Goal: Transaction & Acquisition: Purchase product/service

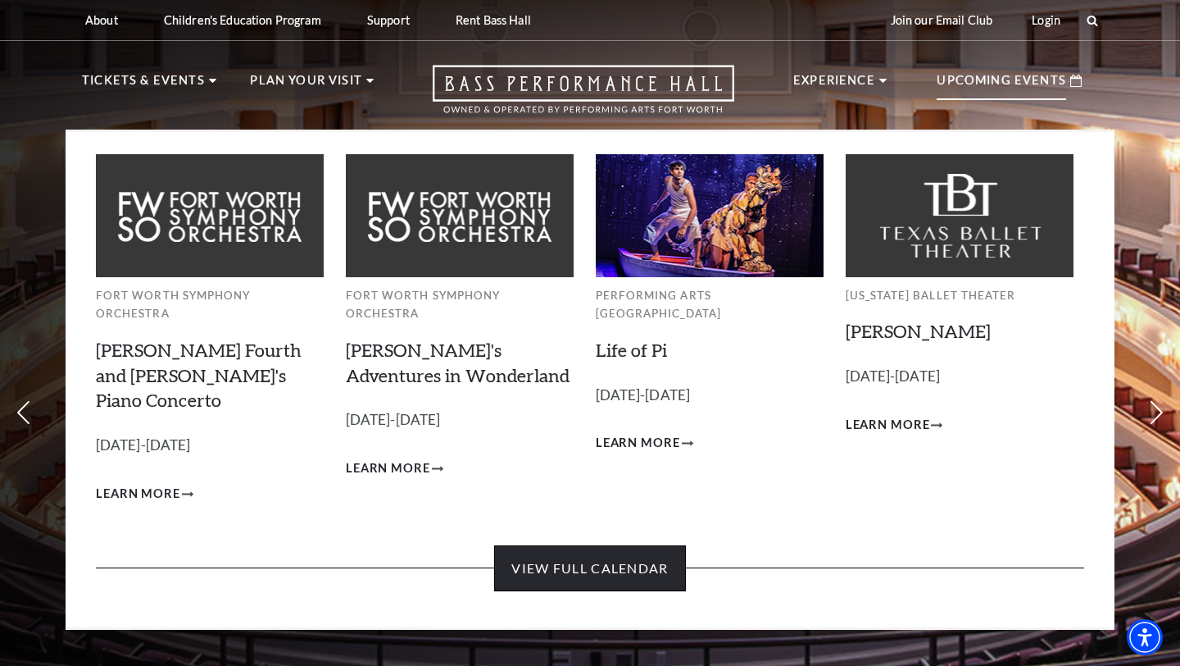
click at [641, 545] on link "View Full Calendar" at bounding box center [589, 568] width 191 height 46
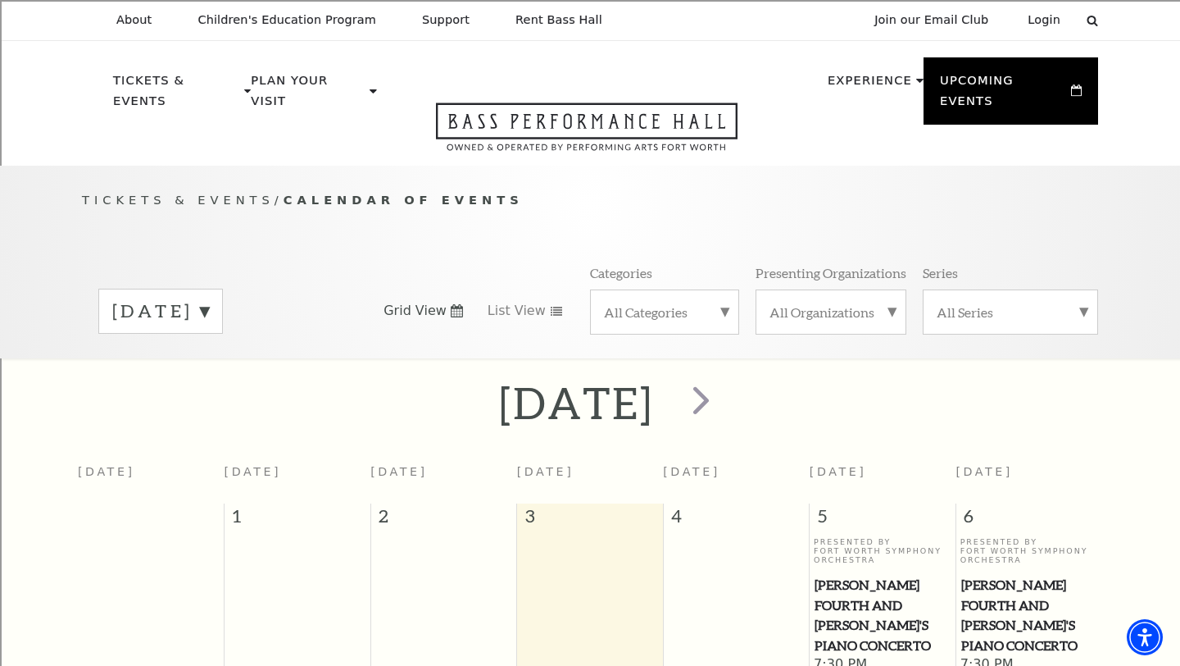
click at [223, 289] on div "September 2025" at bounding box center [160, 311] width 125 height 45
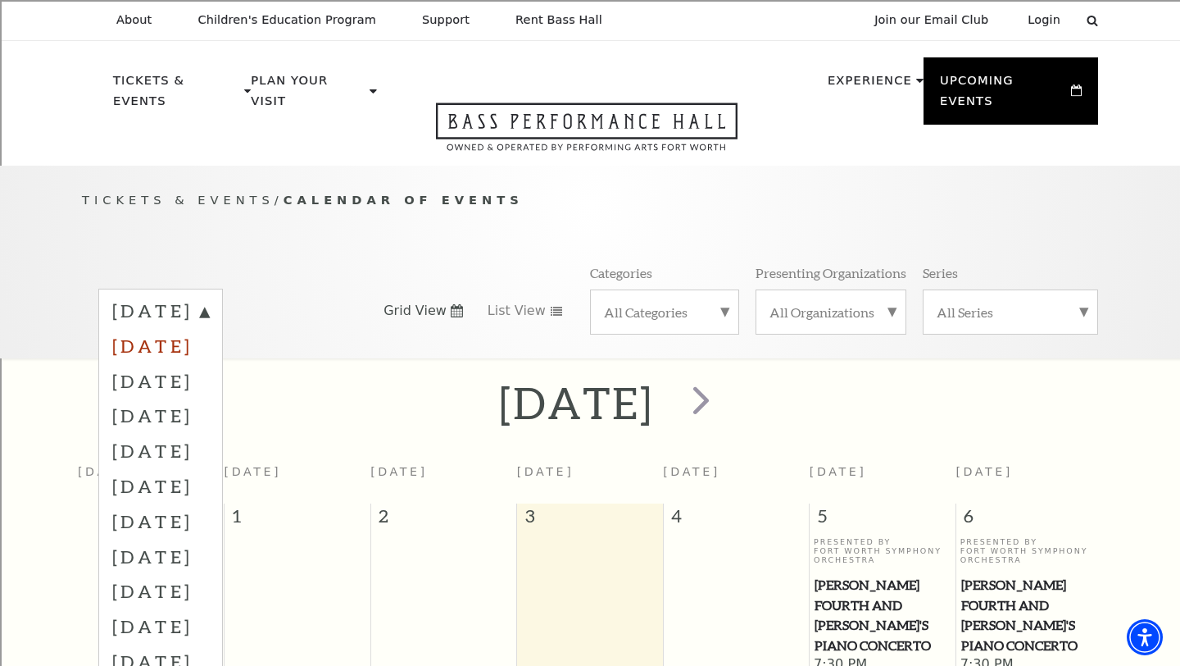
click at [209, 328] on label "October 2025" at bounding box center [160, 345] width 97 height 35
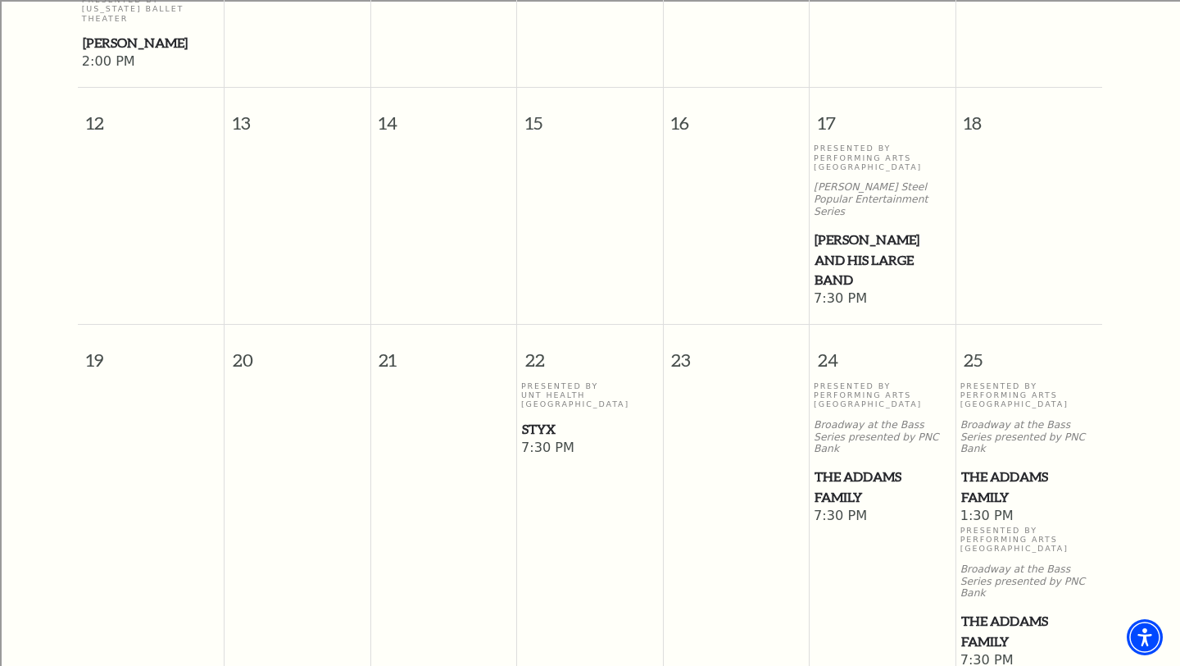
scroll to position [861, 0]
click at [833, 468] on span "The Addams Family" at bounding box center [883, 488] width 136 height 40
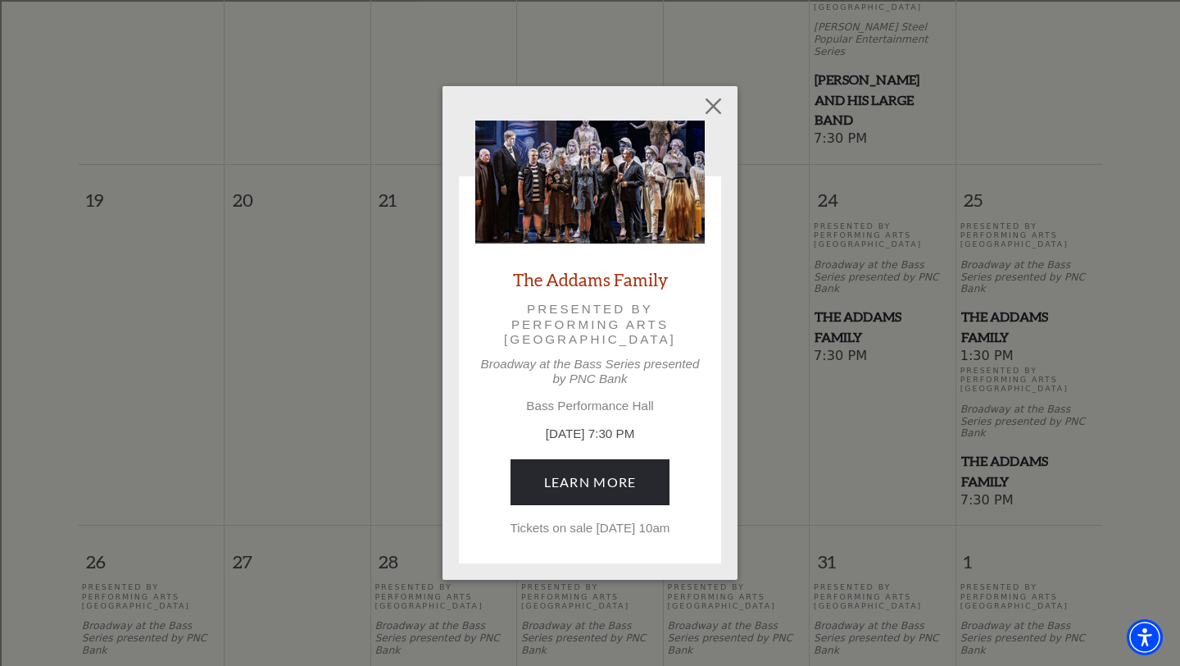
scroll to position [1030, 0]
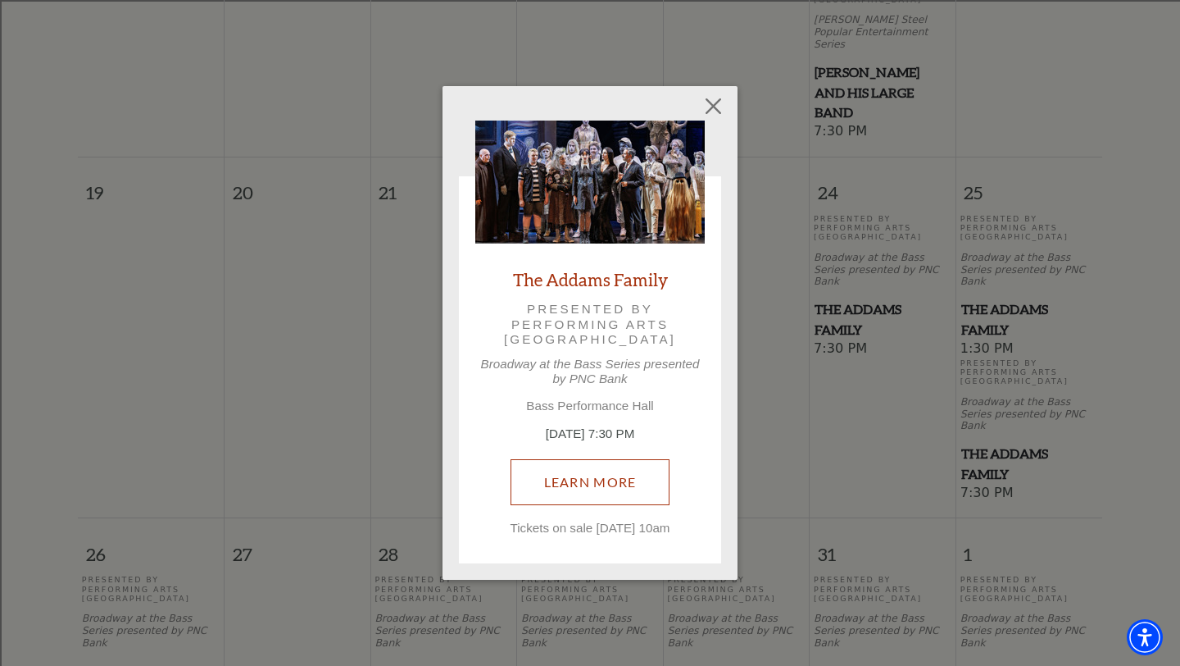
click at [577, 480] on link "Learn More" at bounding box center [591, 482] width 160 height 46
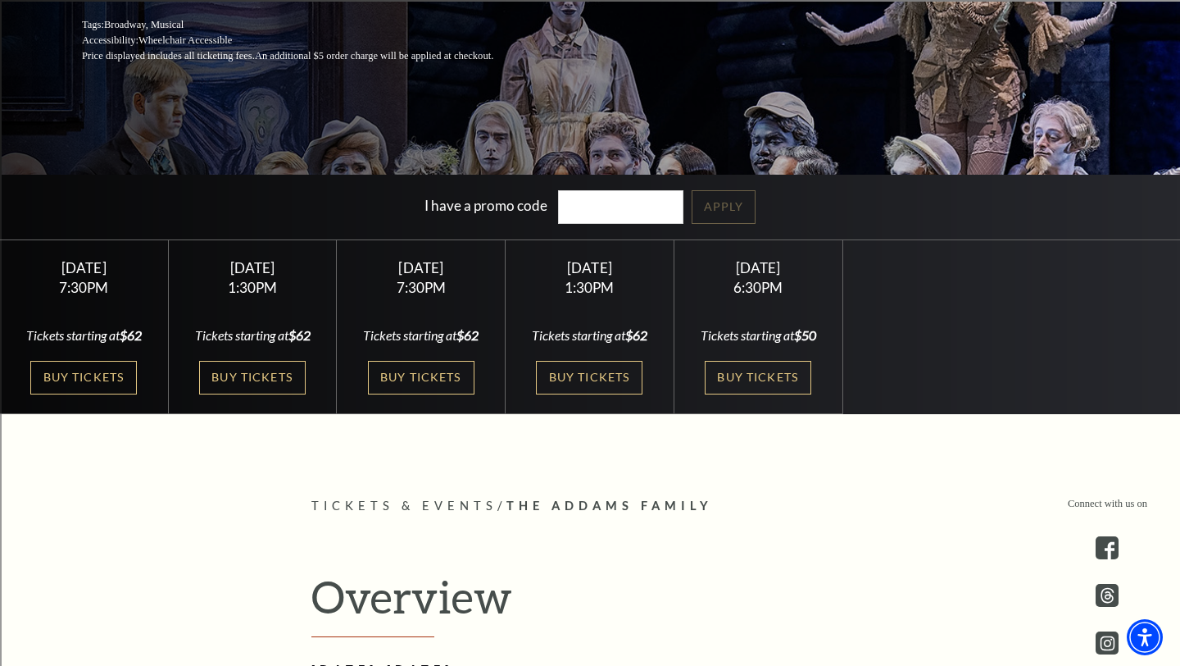
scroll to position [350, 0]
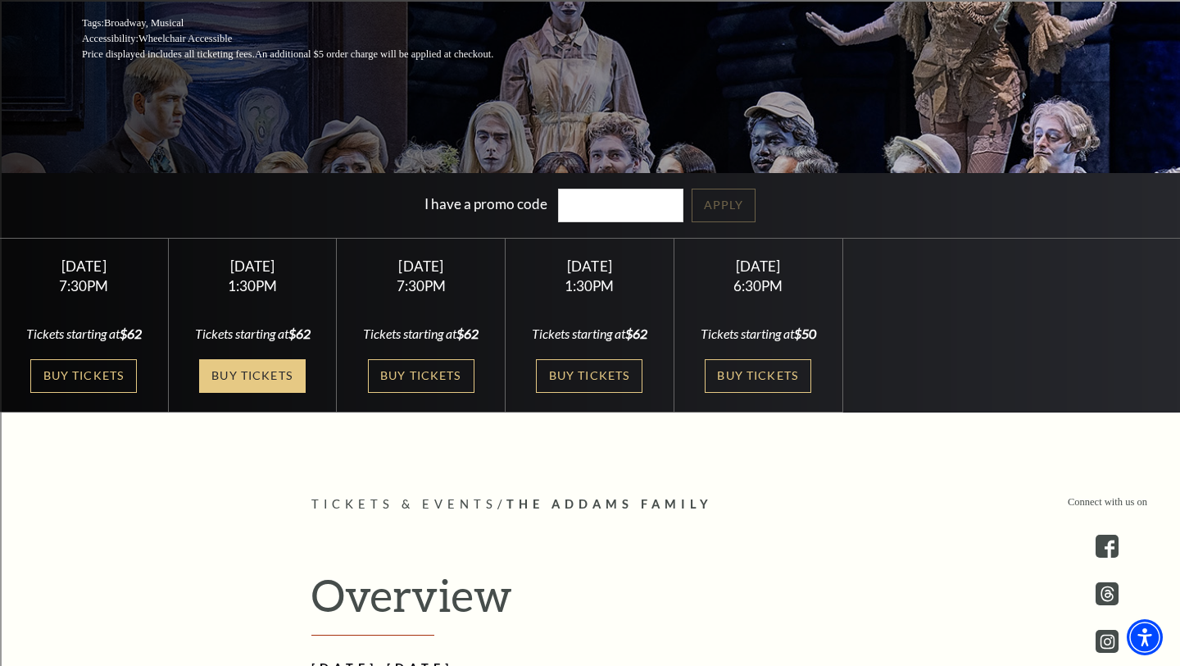
click at [280, 393] on link "Buy Tickets" at bounding box center [252, 376] width 107 height 34
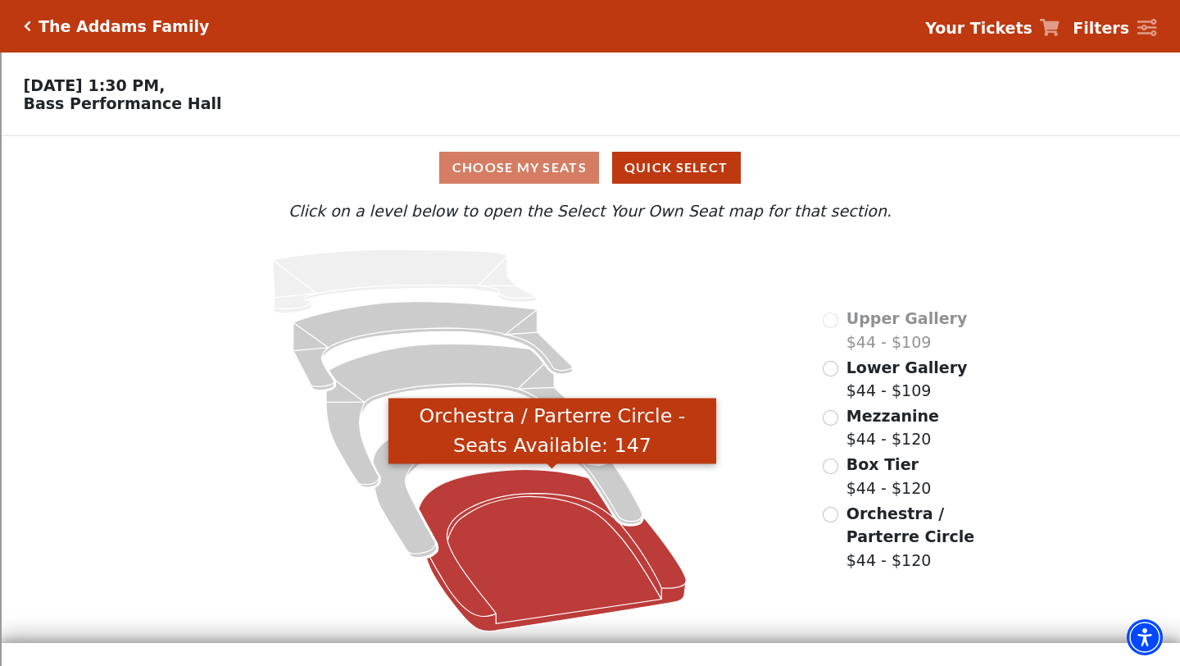
click at [492, 551] on icon "Orchestra / Parterre Circle - Seats Available: 147" at bounding box center [552, 549] width 267 height 161
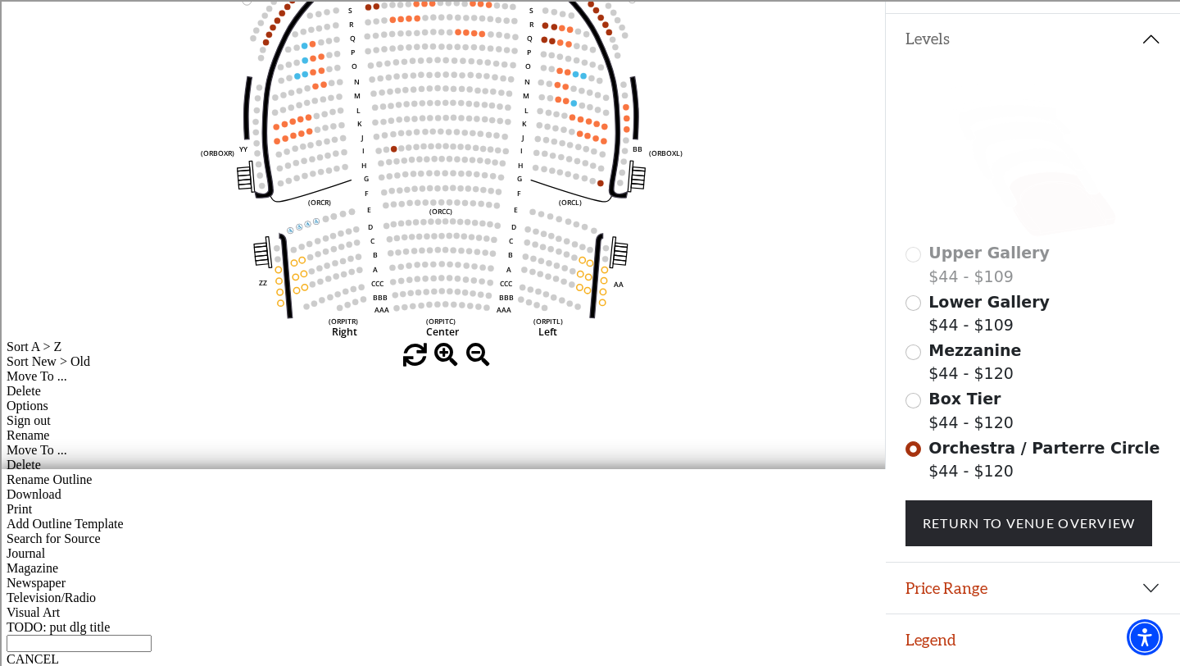
scroll to position [332, 0]
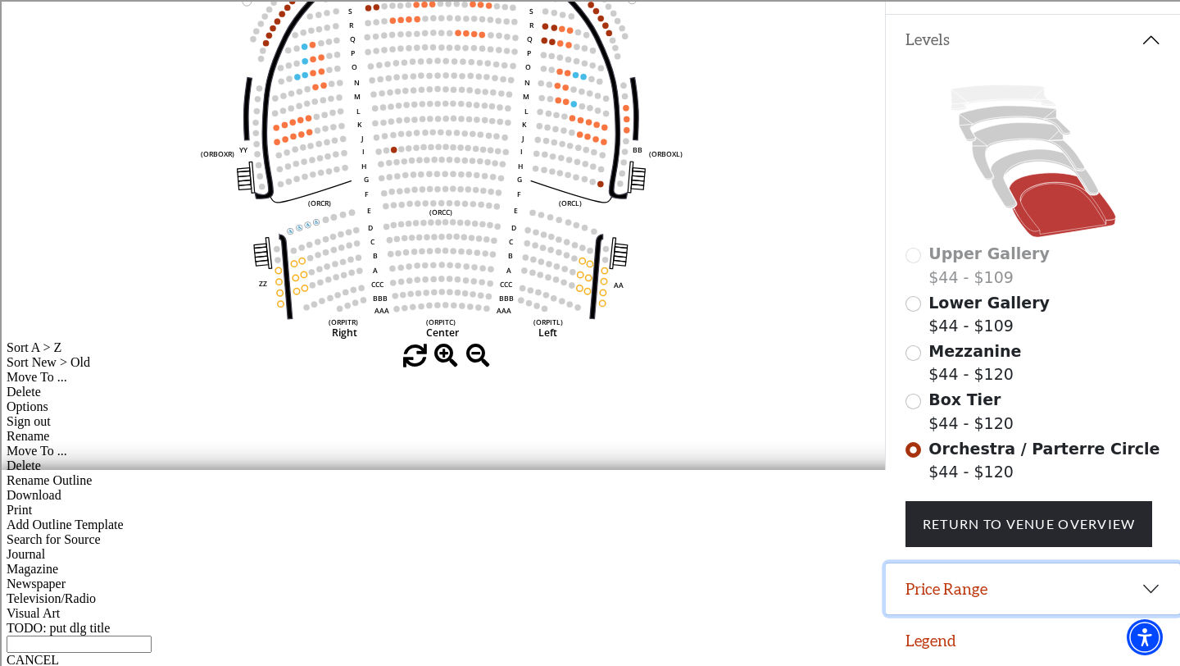
click at [957, 589] on button "Price Range" at bounding box center [1033, 588] width 294 height 51
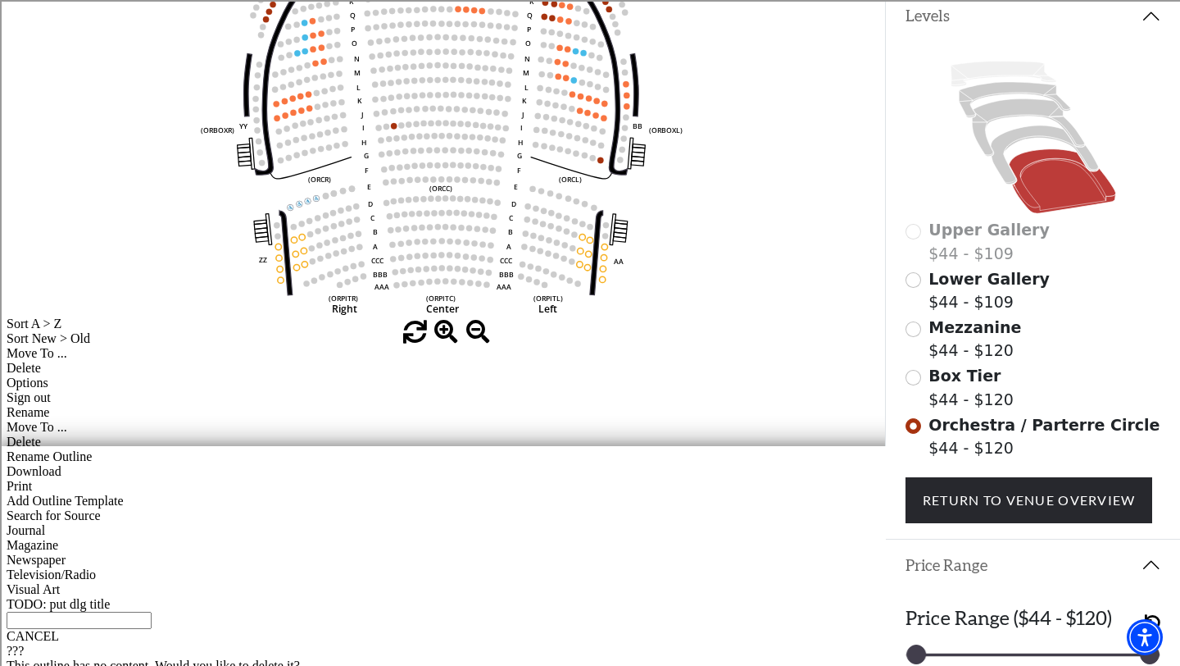
scroll to position [416, 0]
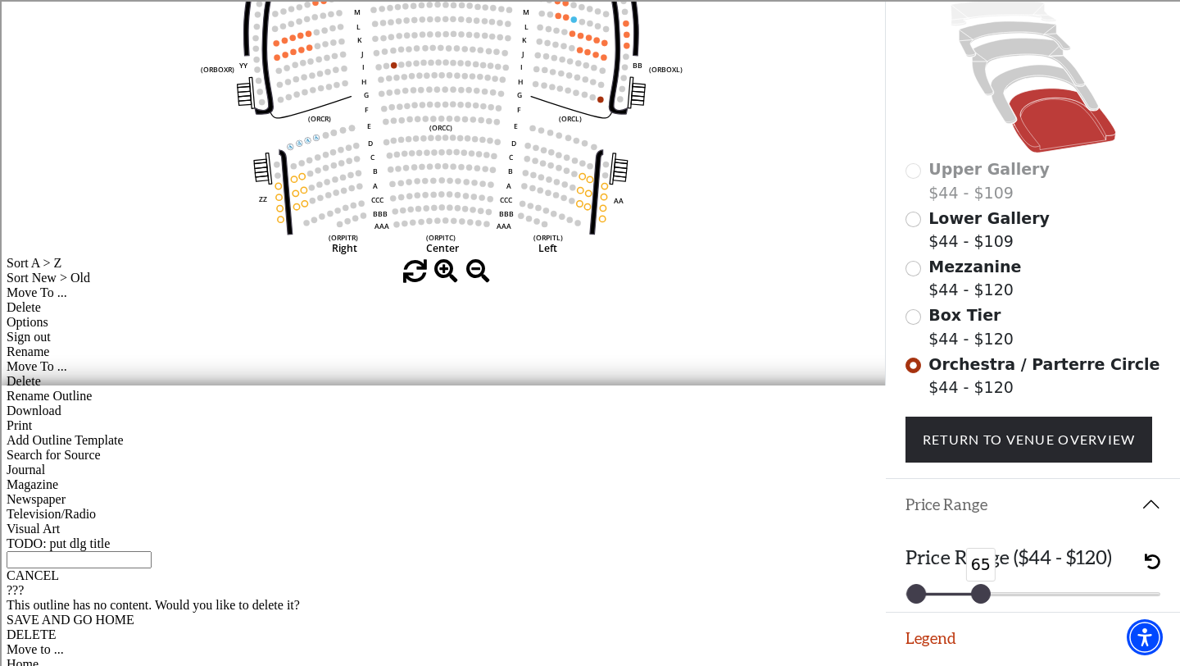
drag, startPoint x: 1152, startPoint y: 596, endPoint x: 981, endPoint y: 595, distance: 170.5
click at [981, 595] on div at bounding box center [981, 593] width 18 height 18
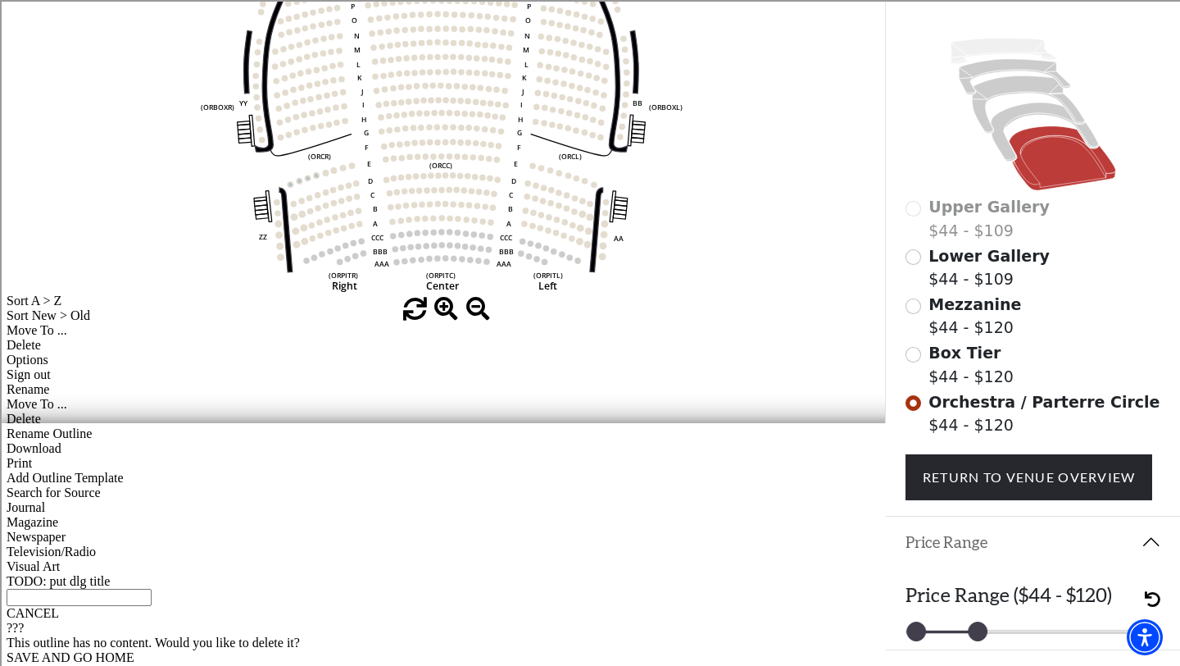
scroll to position [380, 0]
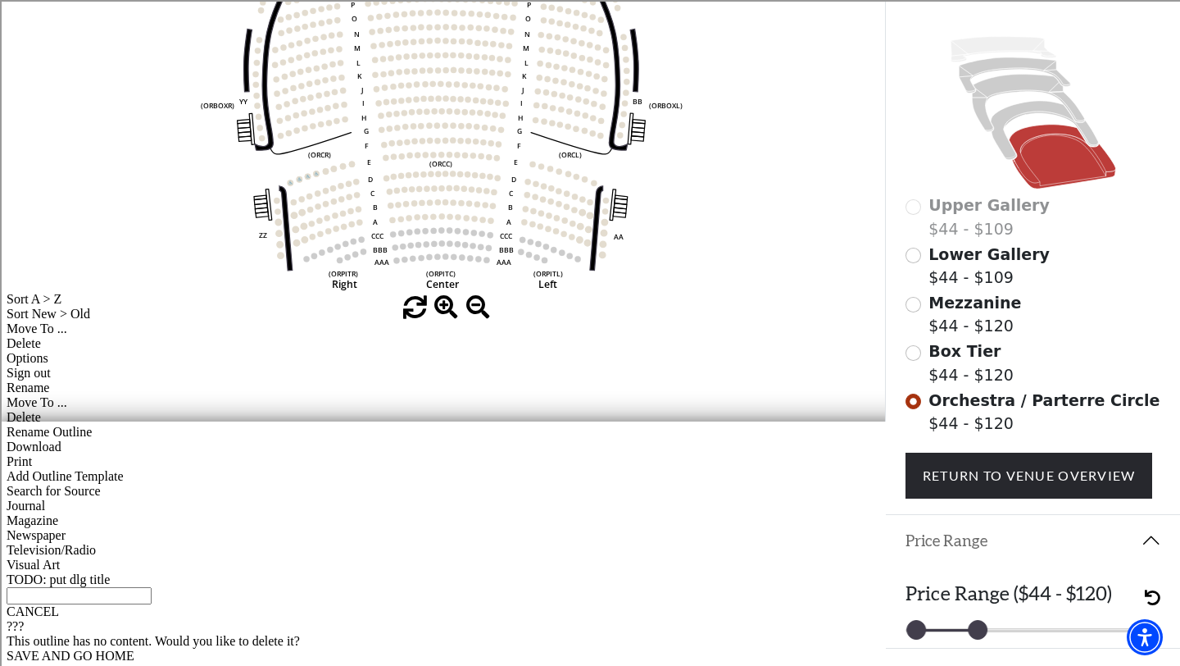
click at [411, 208] on icon "Left (ORPITL) Right (ORPITR) Center (ORPITC) ZZ AA YY BB ZA ZA (ORCL) (ORCR) (O…" at bounding box center [442, 57] width 797 height 477
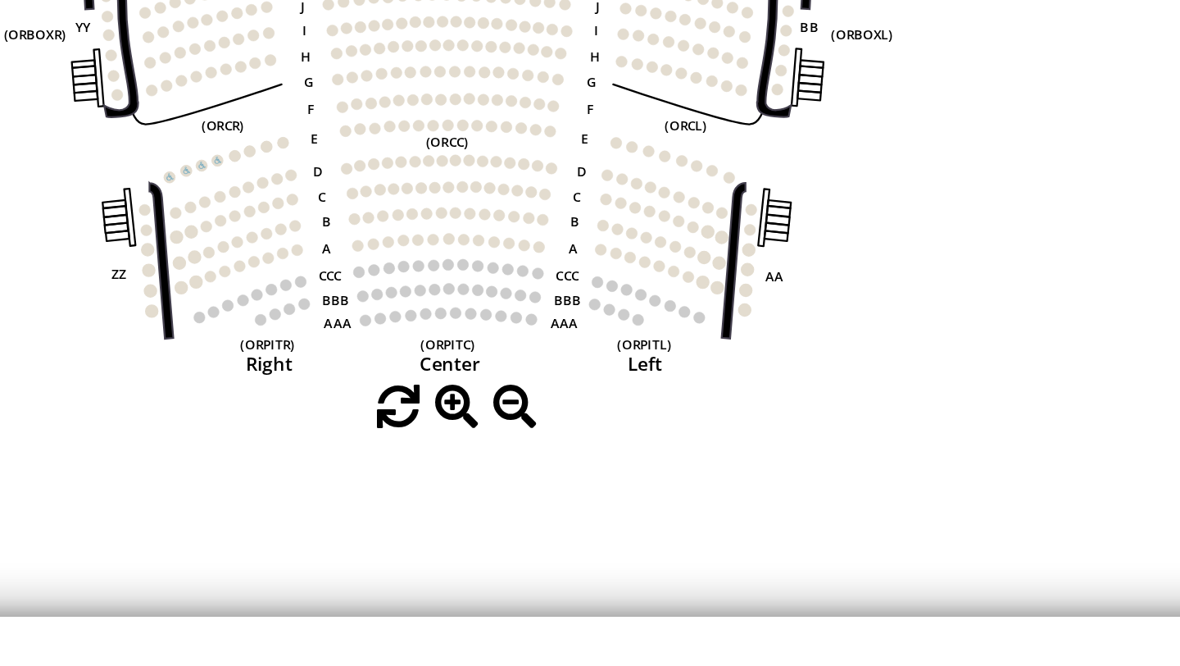
click at [431, 254] on icon "Left (ORPITL) Right (ORPITR) Center (ORPITC) ZZ AA YY BB ZA ZA (ORCL) (ORCR) (O…" at bounding box center [442, 57] width 797 height 477
click at [436, 256] on circle at bounding box center [437, 256] width 6 height 6
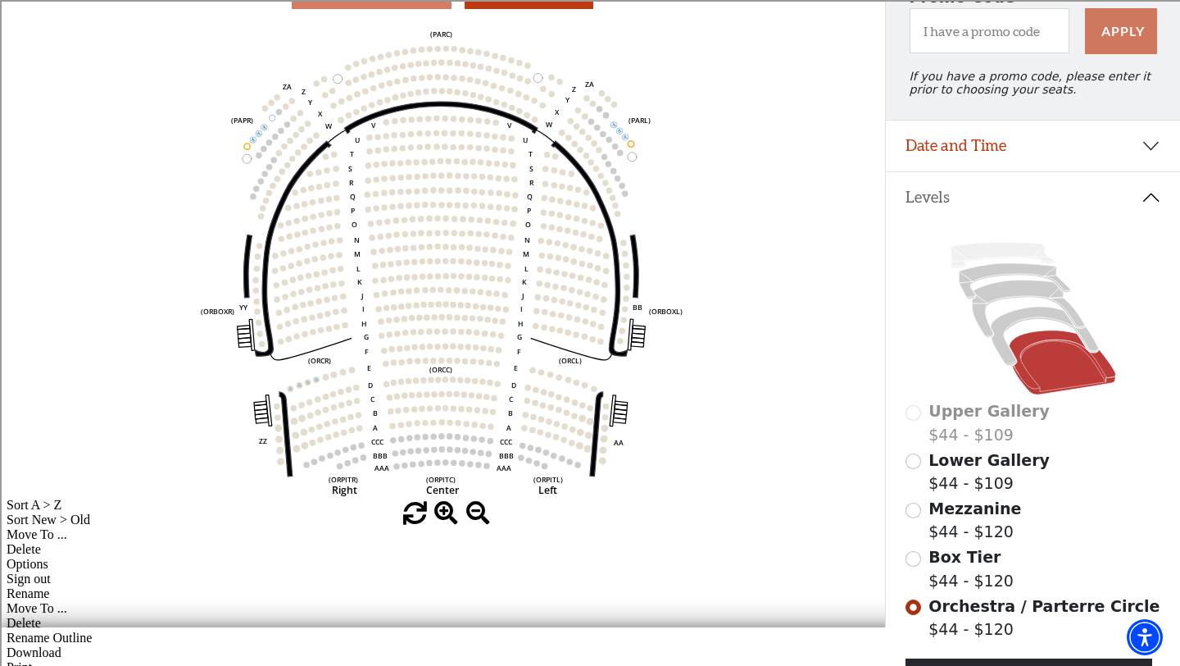
scroll to position [172, 0]
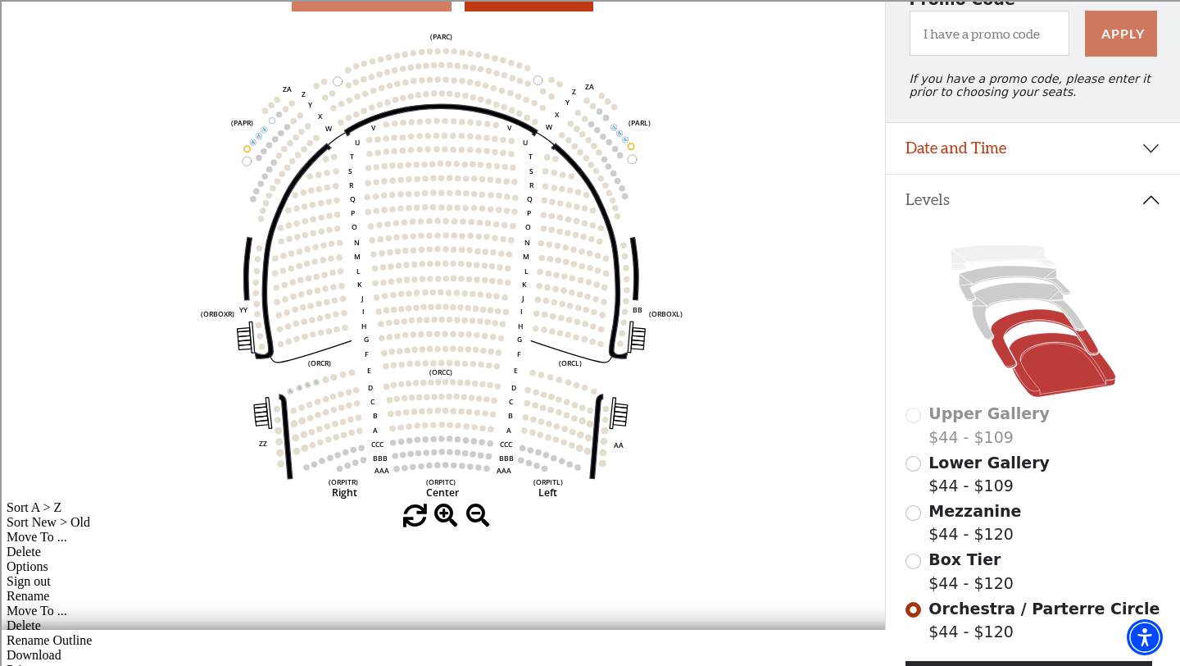
click at [1030, 316] on icon at bounding box center [1044, 338] width 107 height 58
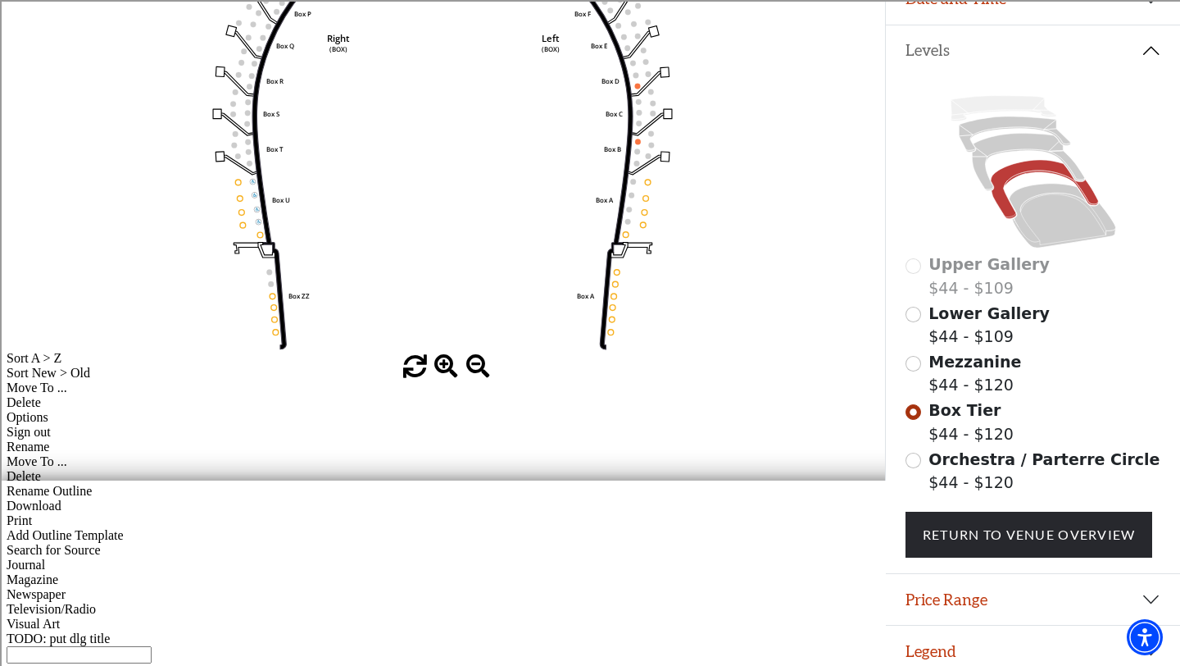
scroll to position [334, 0]
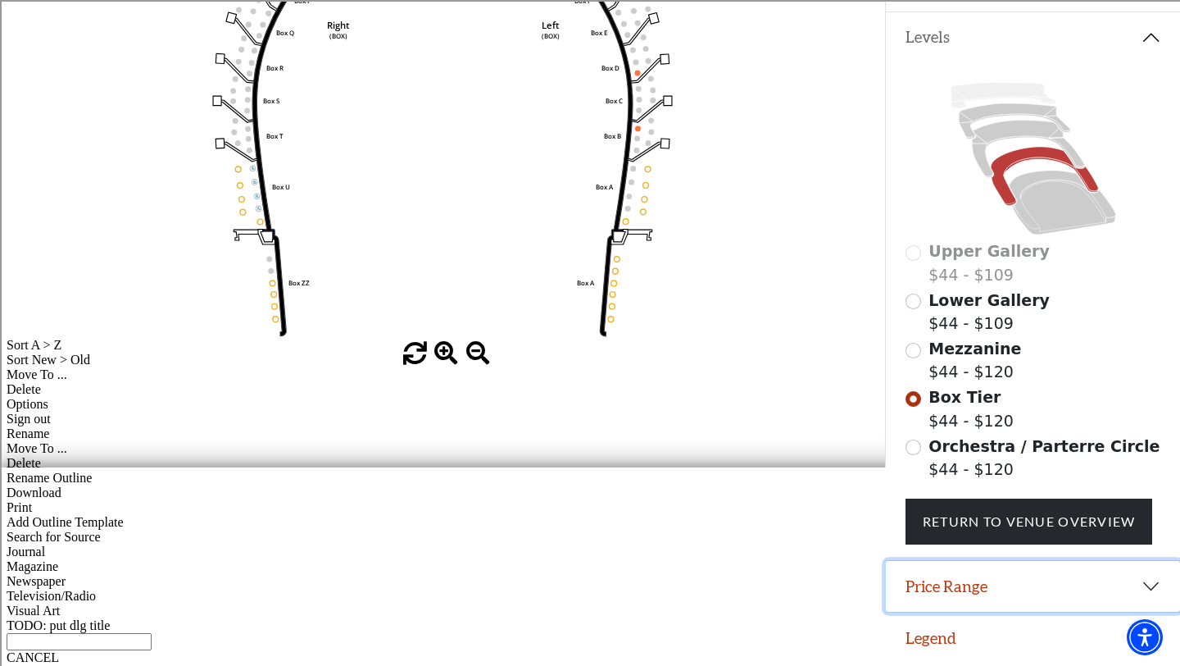
click at [1151, 590] on button "Price Range" at bounding box center [1033, 586] width 294 height 51
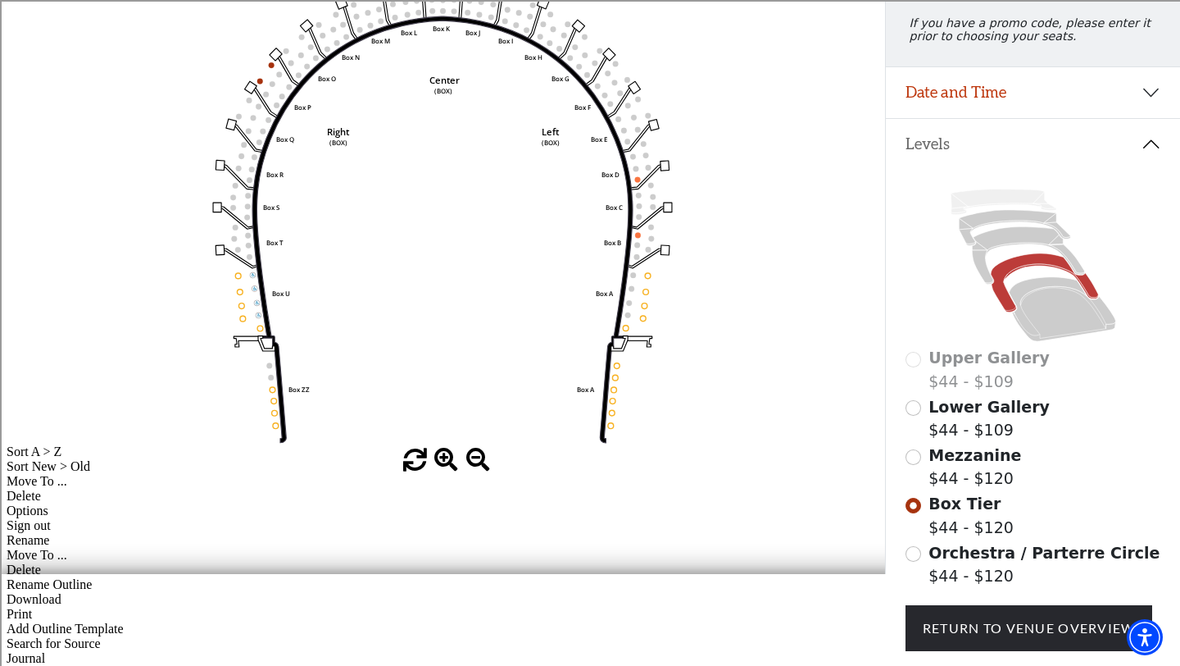
scroll to position [122, 0]
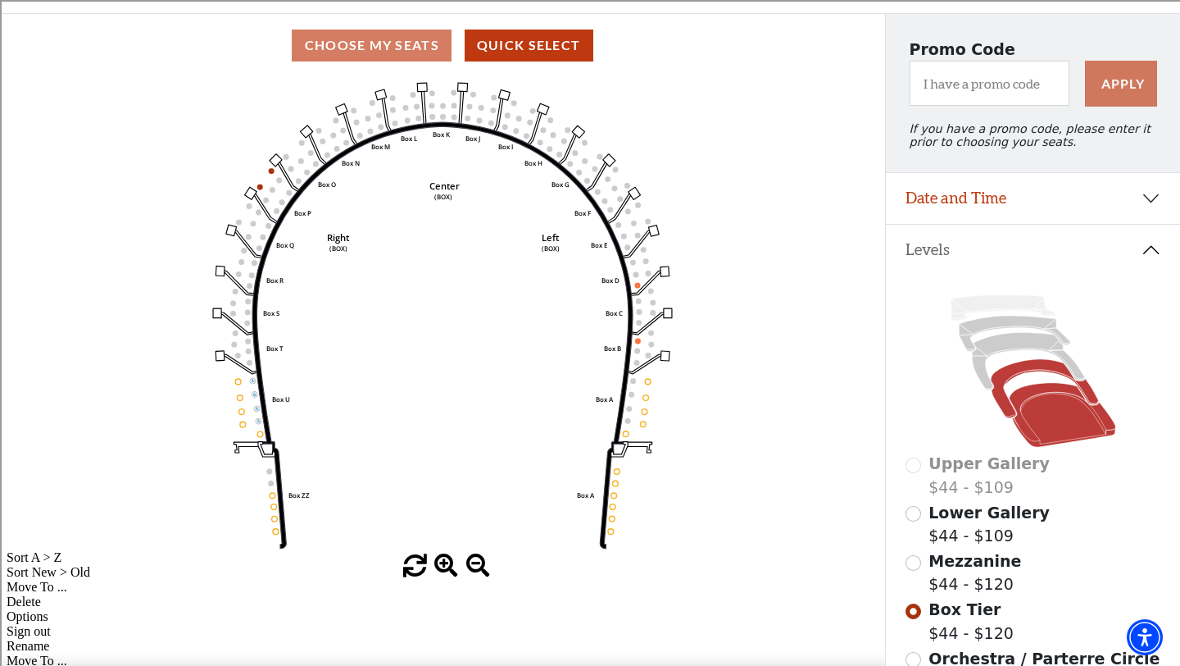
click at [1074, 430] on icon at bounding box center [1062, 415] width 107 height 64
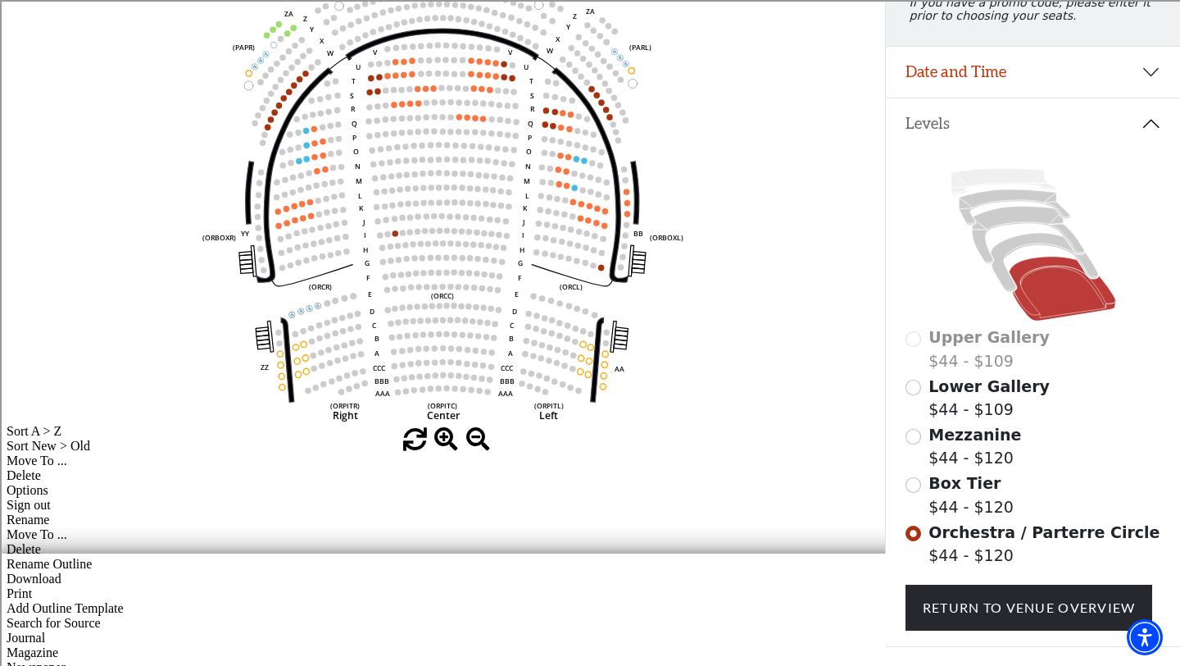
scroll to position [334, 0]
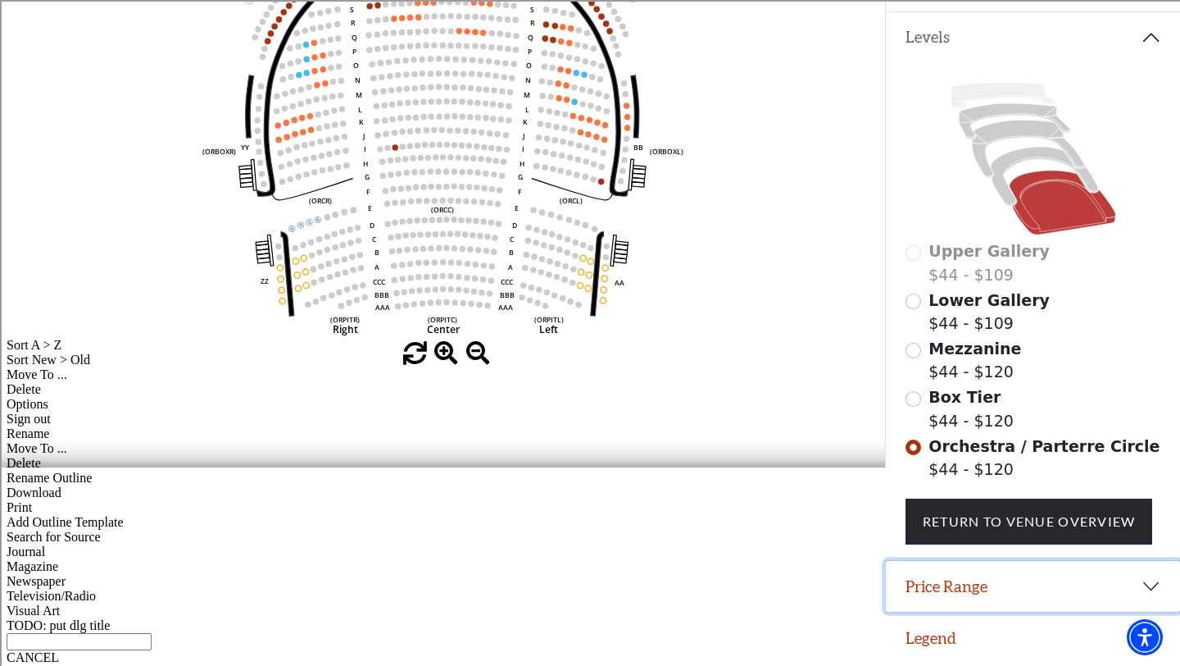
click at [1028, 595] on button "Price Range" at bounding box center [1033, 586] width 294 height 51
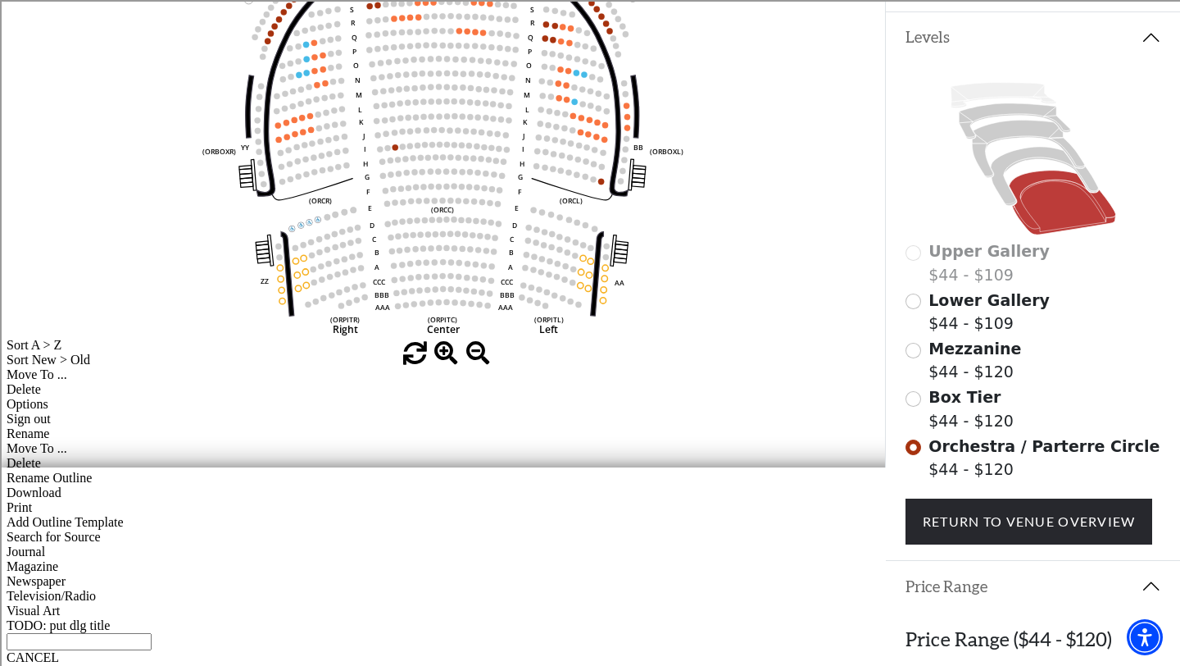
scroll to position [416, 0]
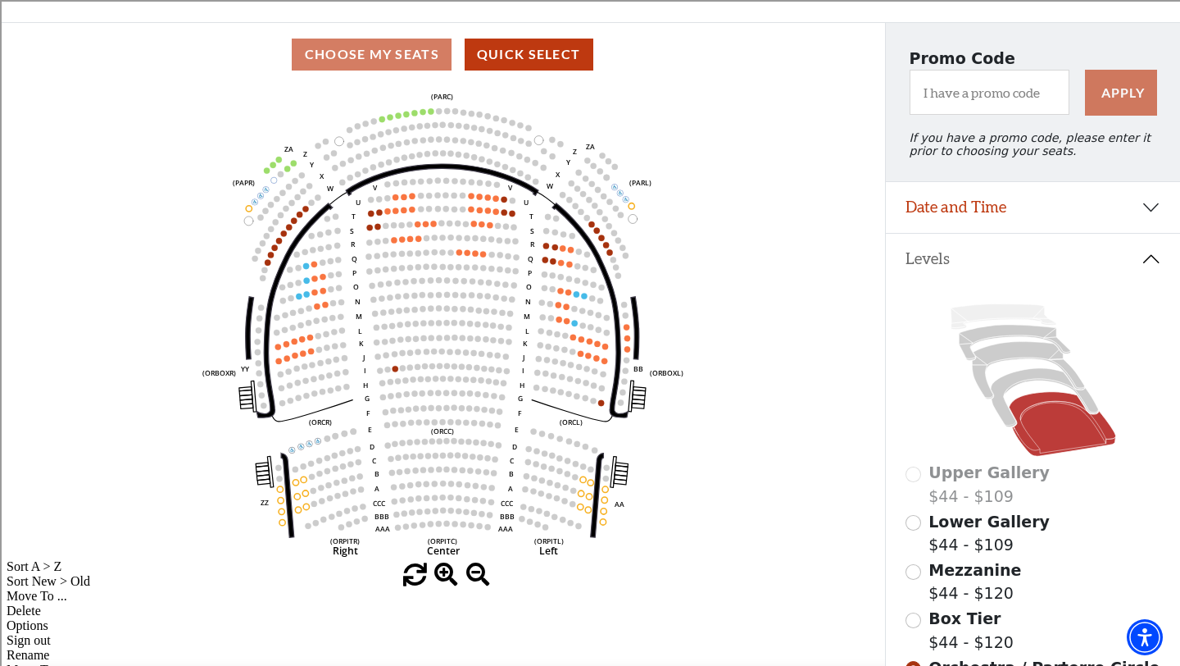
scroll to position [110, 0]
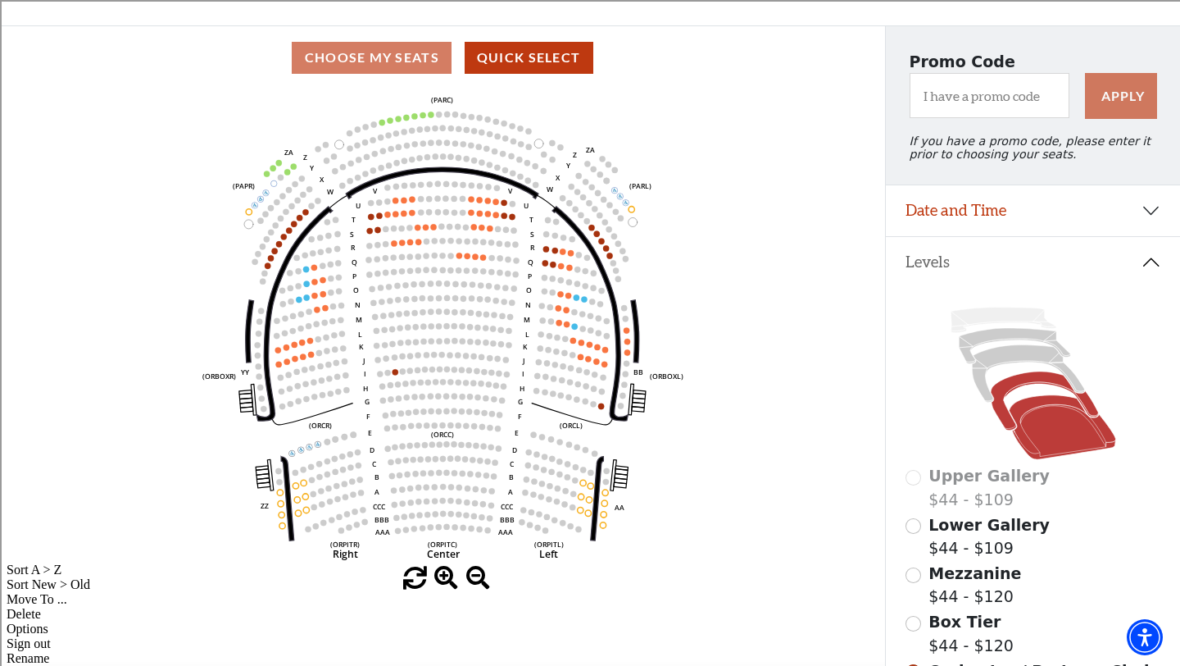
click at [1030, 382] on icon at bounding box center [1044, 400] width 107 height 58
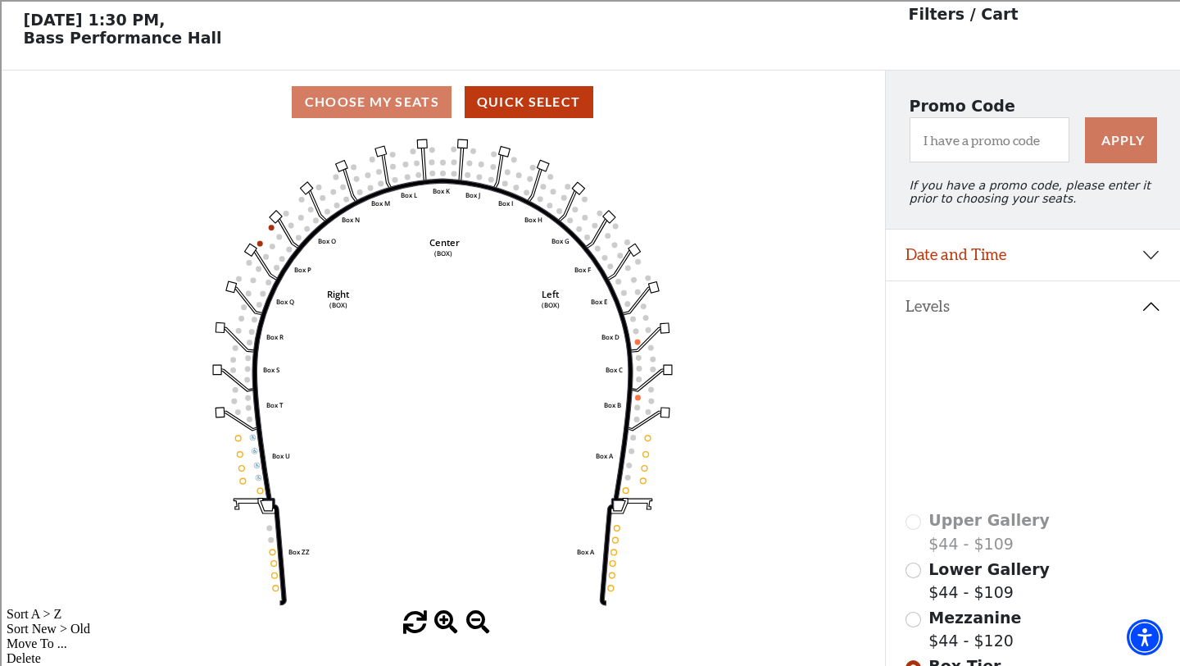
scroll to position [75, 0]
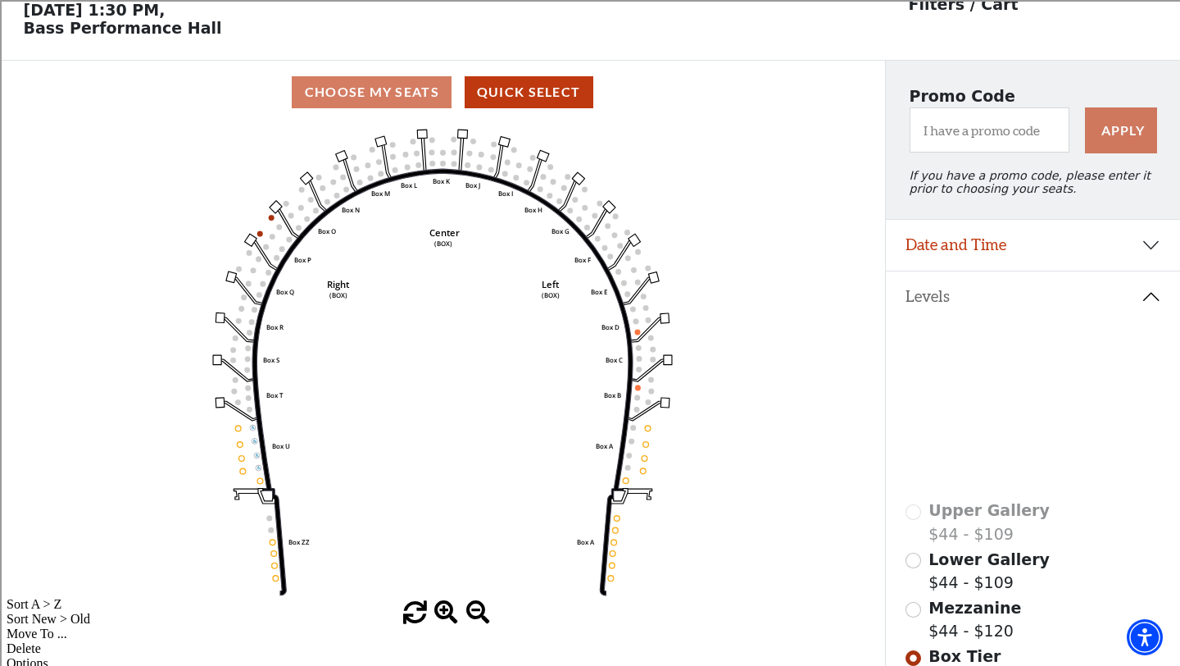
click at [992, 393] on icon at bounding box center [1028, 408] width 112 height 57
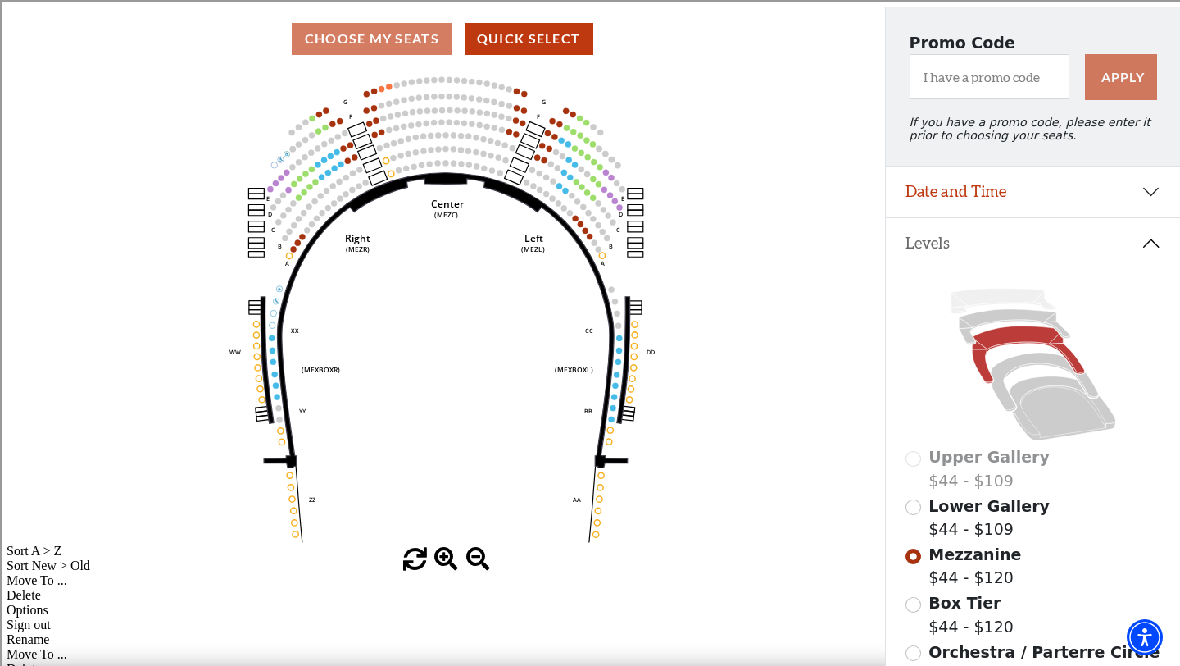
scroll to position [131, 0]
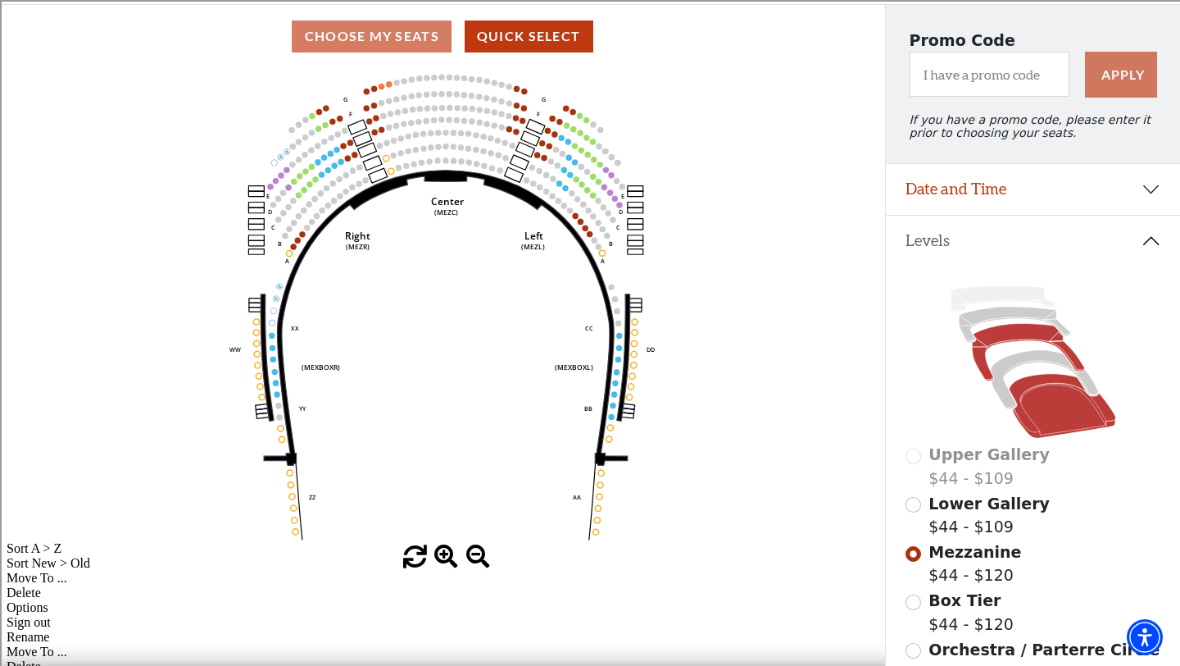
click at [1042, 416] on icon at bounding box center [1062, 406] width 107 height 64
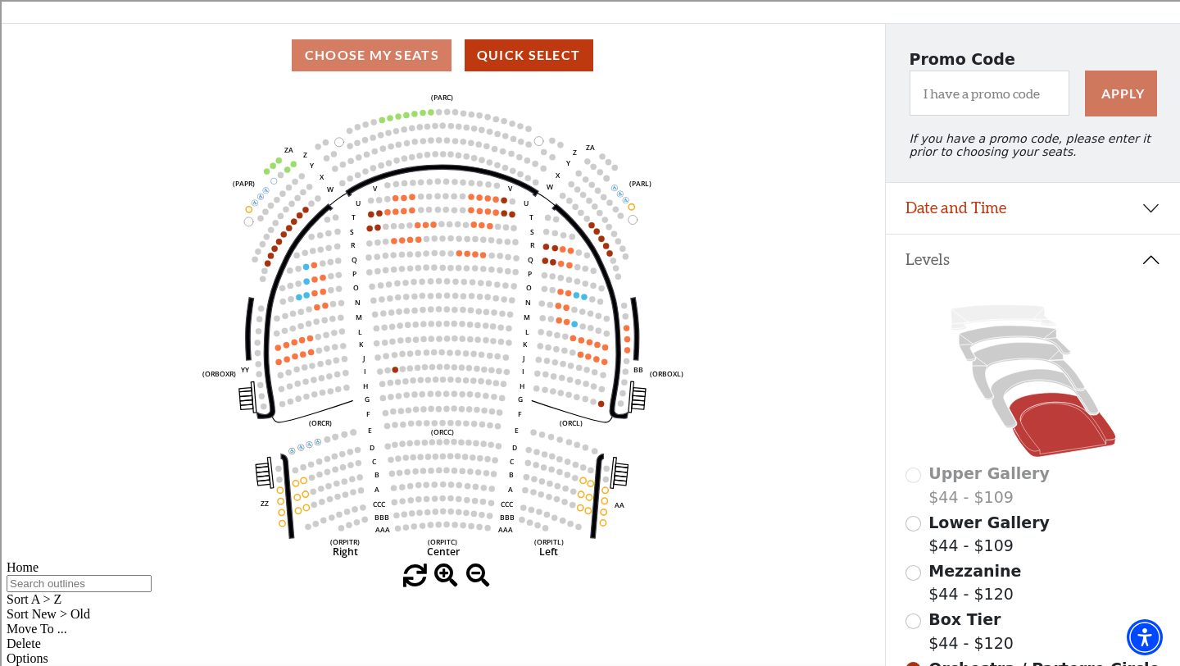
scroll to position [0, 0]
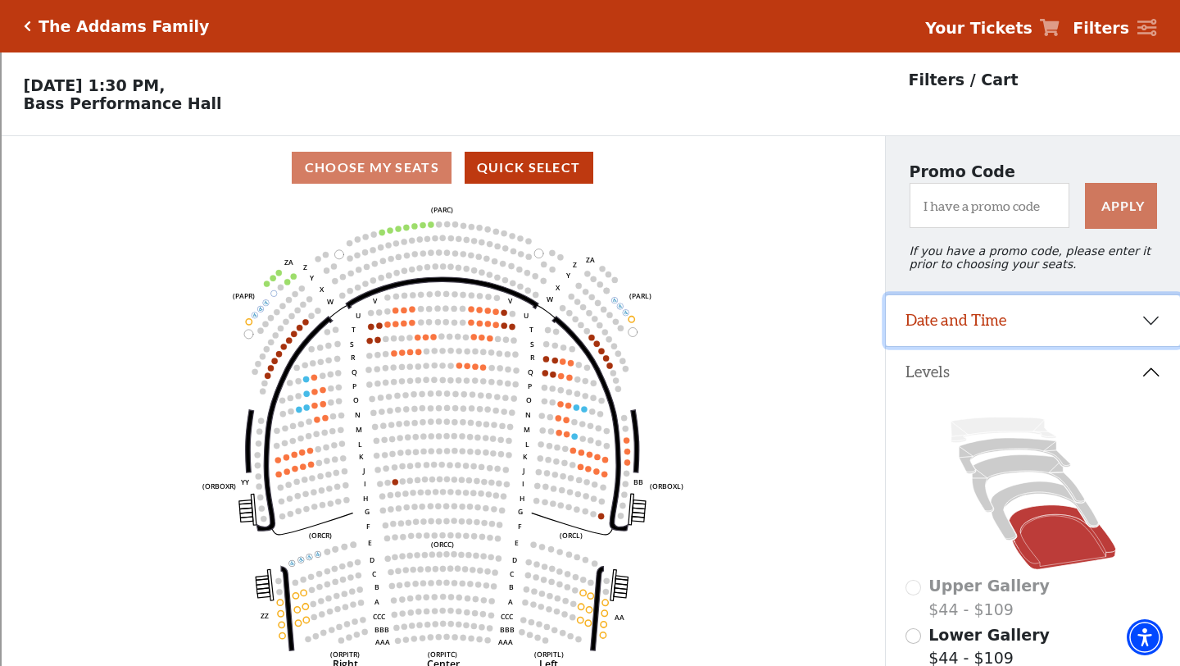
click at [944, 327] on button "Date and Time" at bounding box center [1033, 320] width 294 height 51
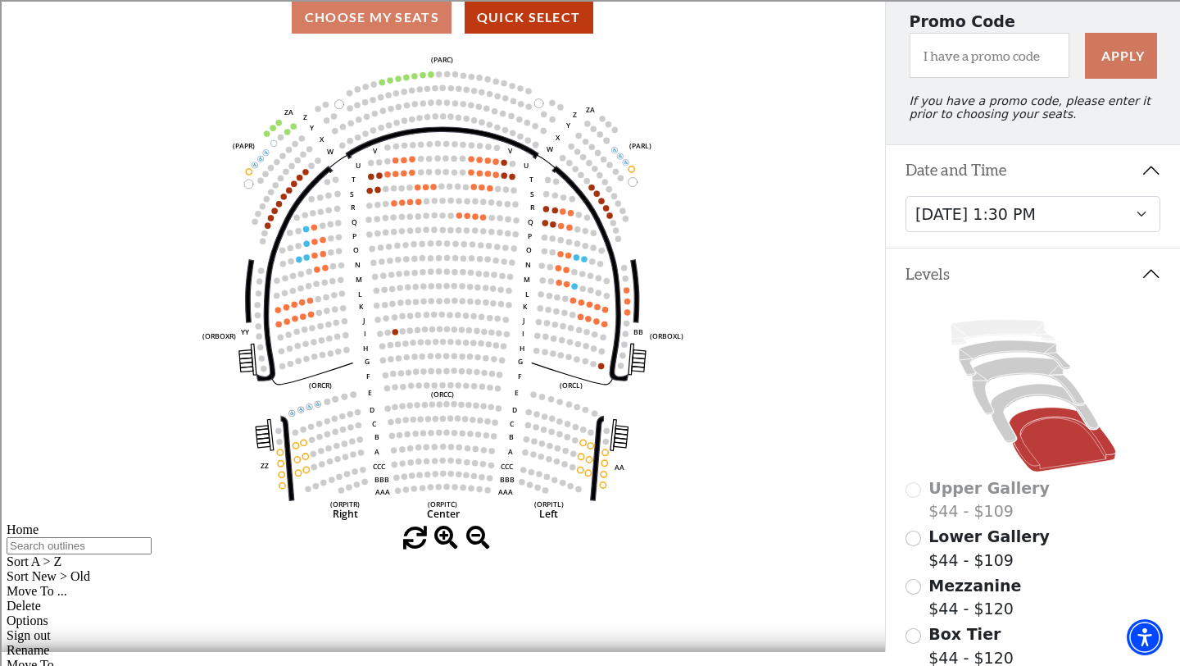
scroll to position [148, 0]
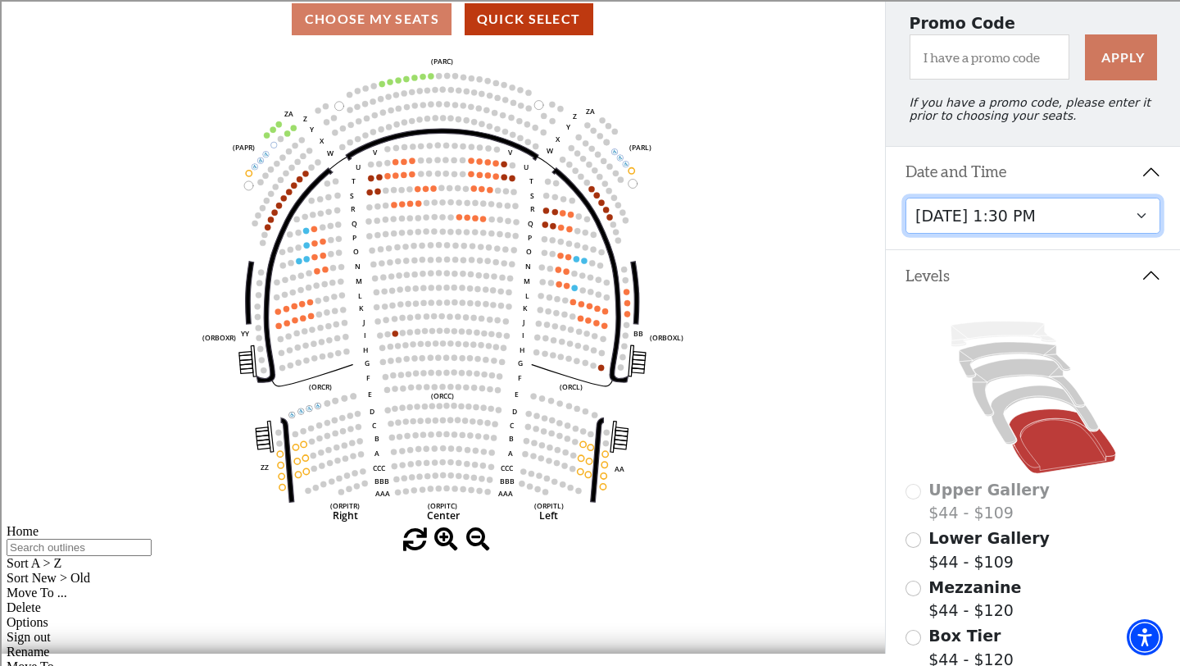
click at [1143, 215] on select "[DATE] 7:30 PM [DATE] 1:30 PM [DATE] 7:30 PM [DATE] 1:30 PM [DATE] 6:30 PM" at bounding box center [1034, 216] width 256 height 37
click at [832, 352] on icon "Left (ORPITL) Right (ORPITR) Center (ORPITC) ZZ AA YY BB ZA ZA (ORCL) (ORCR) (O…" at bounding box center [442, 289] width 797 height 477
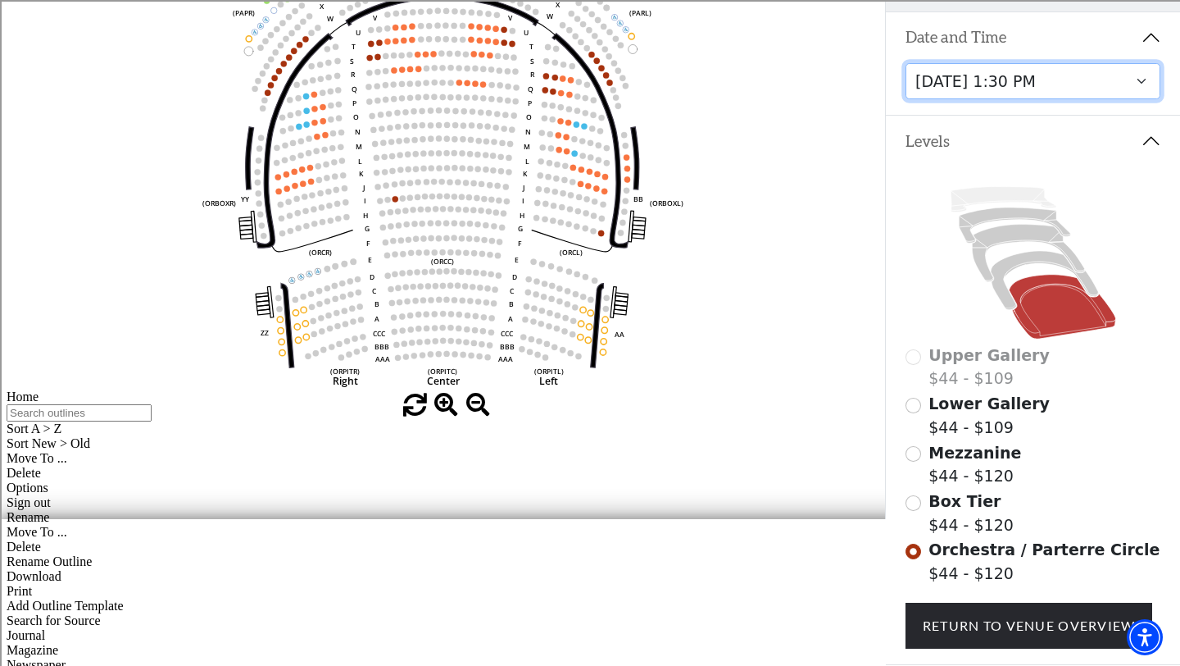
scroll to position [266, 0]
